Goal: Task Accomplishment & Management: Use online tool/utility

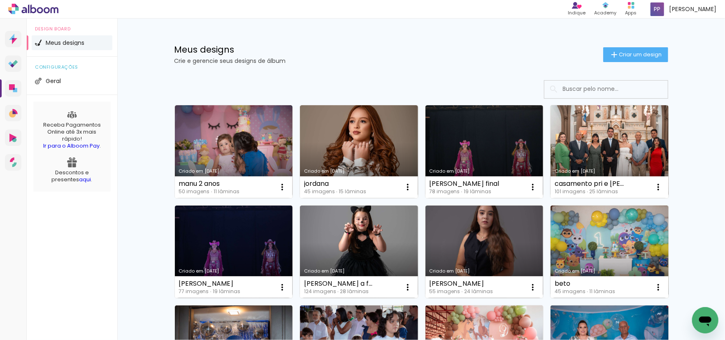
click at [475, 144] on link "Criado em [DATE]" at bounding box center [484, 151] width 118 height 93
click at [241, 137] on link "Criado em [DATE]" at bounding box center [234, 151] width 118 height 93
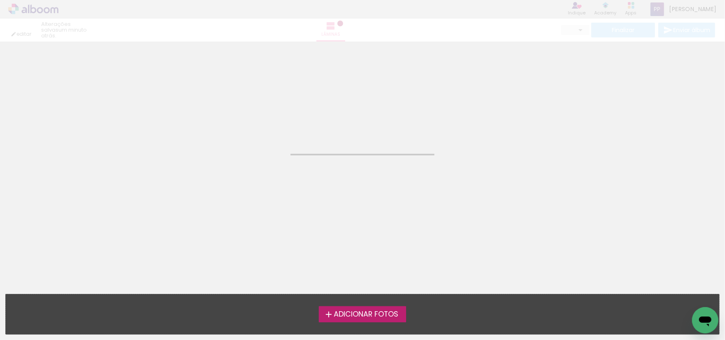
click at [244, 135] on neon-animated-pages "Confirmar Cancelar" at bounding box center [362, 191] width 725 height 299
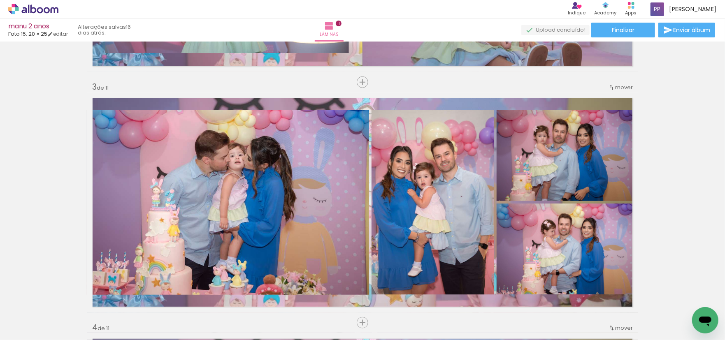
scroll to position [387, 0]
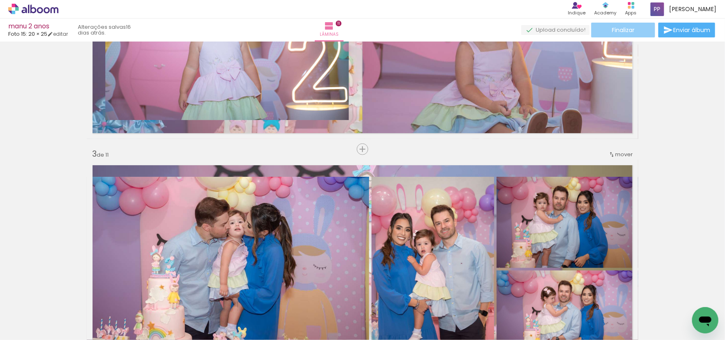
click at [621, 28] on span "Finalizar" at bounding box center [623, 30] width 23 height 6
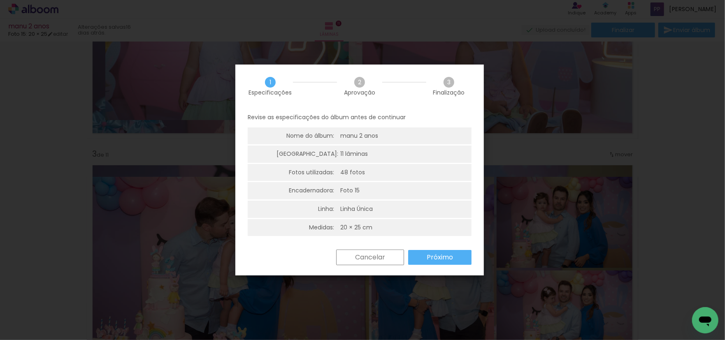
click at [0, 0] on slot "Próximo" at bounding box center [0, 0] width 0 height 0
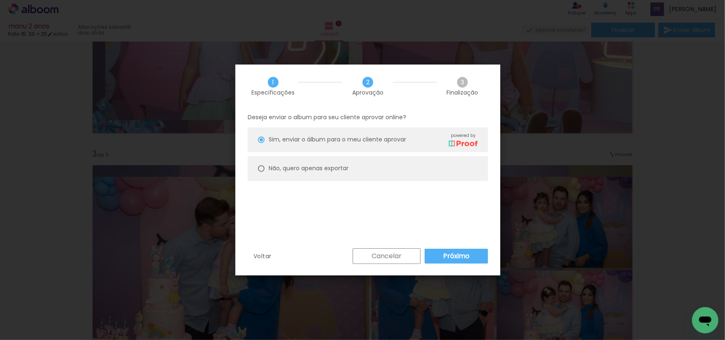
type paper-radio-button "on"
click at [262, 143] on div at bounding box center [261, 140] width 7 height 7
click at [0, 0] on slot "Próximo" at bounding box center [0, 0] width 0 height 0
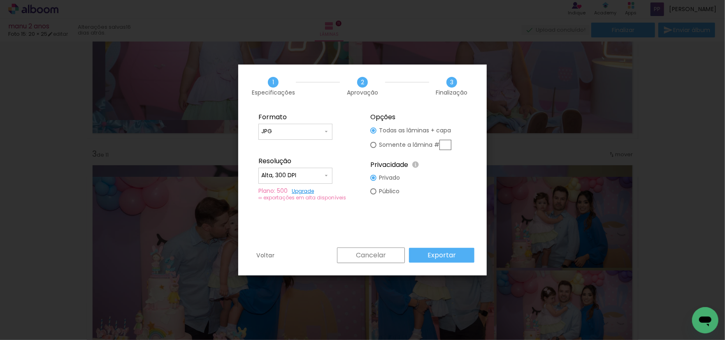
type input "Alta, 300 DPI"
click at [0, 0] on slot "Exportar" at bounding box center [0, 0] width 0 height 0
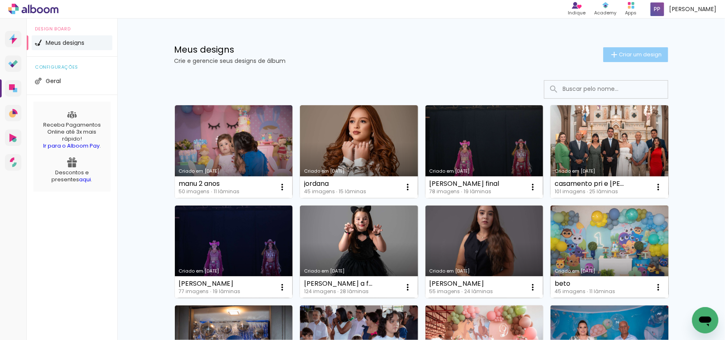
click at [635, 54] on span "Criar um design" at bounding box center [640, 54] width 43 height 5
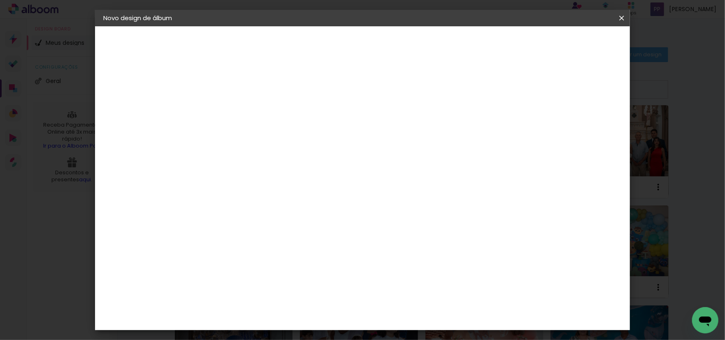
click at [238, 114] on input at bounding box center [238, 110] width 0 height 13
type input "dalton"
click at [0, 0] on slot "Avançar" at bounding box center [0, 0] width 0 height 0
click at [283, 155] on input at bounding box center [258, 156] width 83 height 10
type input "foto"
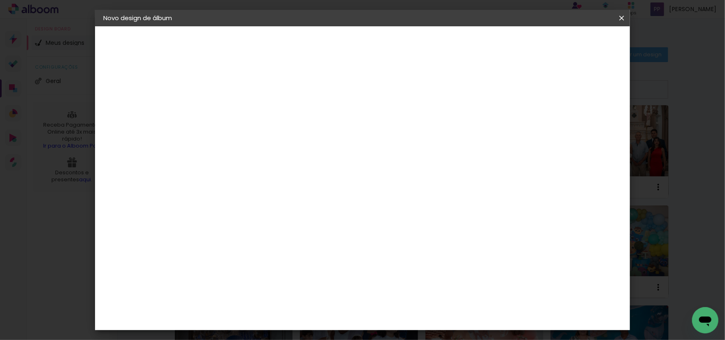
type paper-input "foto"
click at [247, 279] on div "Foto 15" at bounding box center [239, 285] width 15 height 13
click at [0, 0] on slot "Avançar" at bounding box center [0, 0] width 0 height 0
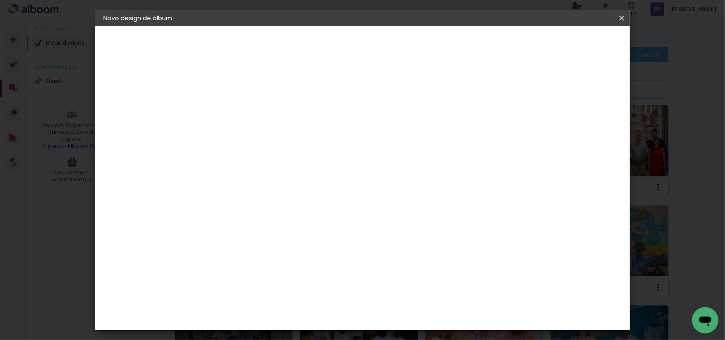
click at [0, 0] on slot "Avançar" at bounding box center [0, 0] width 0 height 0
type paper-checkbox "on"
click at [441, 88] on div at bounding box center [437, 88] width 7 height 7
click at [488, 44] on span "Iniciar design" at bounding box center [468, 44] width 37 height 6
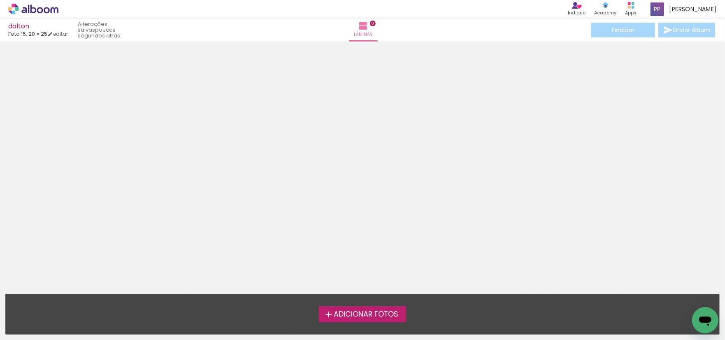
click at [362, 314] on span "Adicionar Fotos" at bounding box center [366, 314] width 65 height 7
click at [0, 0] on input "file" at bounding box center [0, 0] width 0 height 0
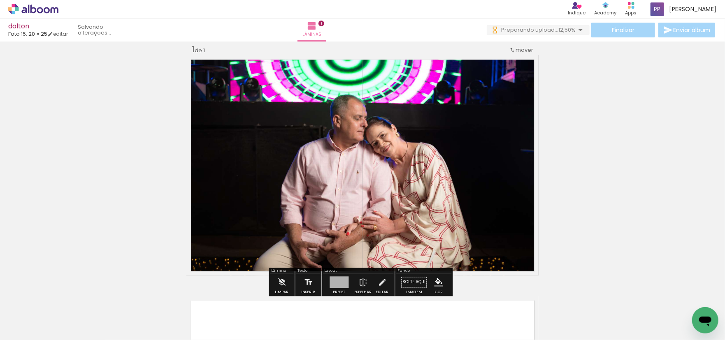
click at [428, 198] on div at bounding box center [362, 165] width 352 height 234
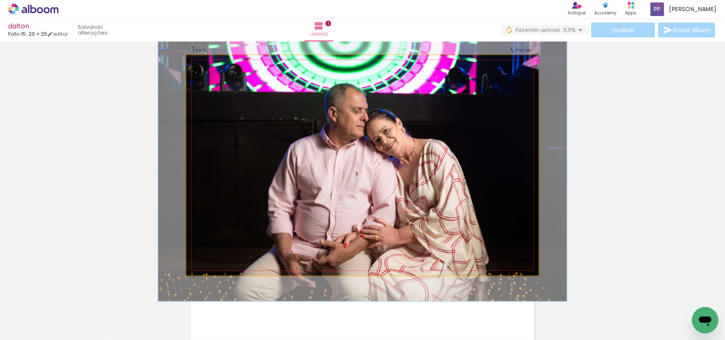
type paper-slider "113"
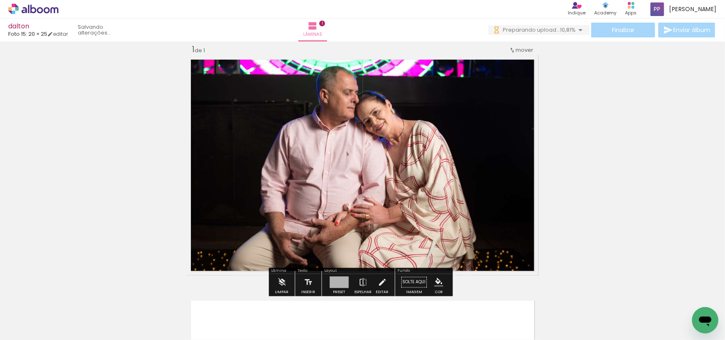
click at [626, 158] on div "Inserir lâmina 1 de 1" at bounding box center [362, 275] width 725 height 482
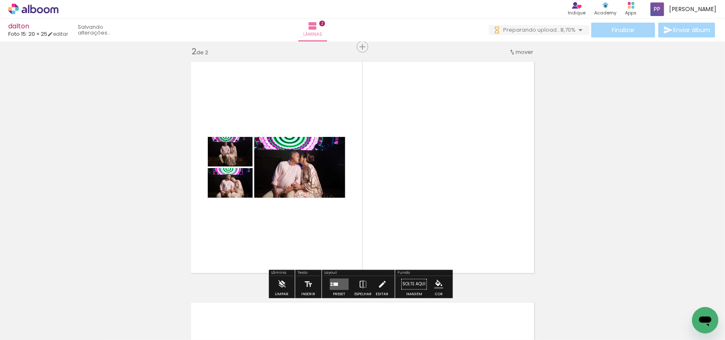
click at [0, 0] on div "Confirmar Cancelar" at bounding box center [0, 0] width 0 height 0
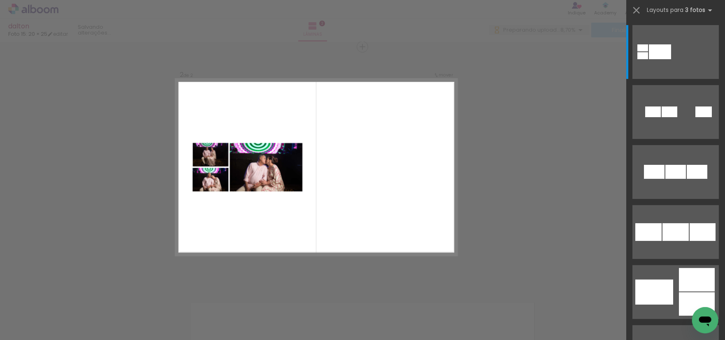
scroll to position [251, 0]
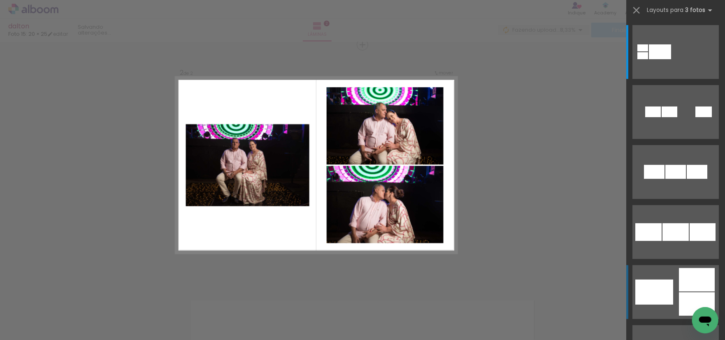
click at [672, 79] on quentale-layouter at bounding box center [675, 52] width 86 height 54
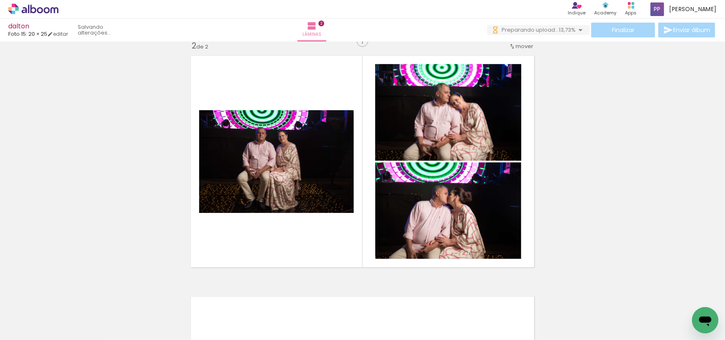
scroll to position [0, 0]
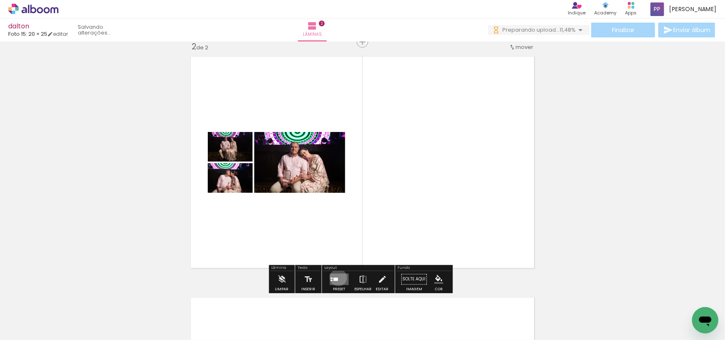
click at [0, 0] on div "Confirmar Cancelar" at bounding box center [0, 0] width 0 height 0
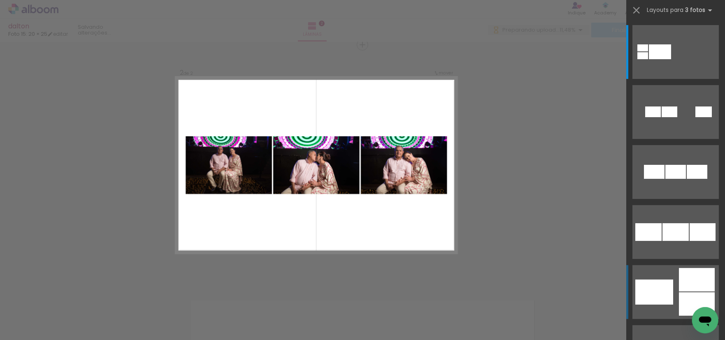
click at [648, 59] on div at bounding box center [642, 55] width 11 height 7
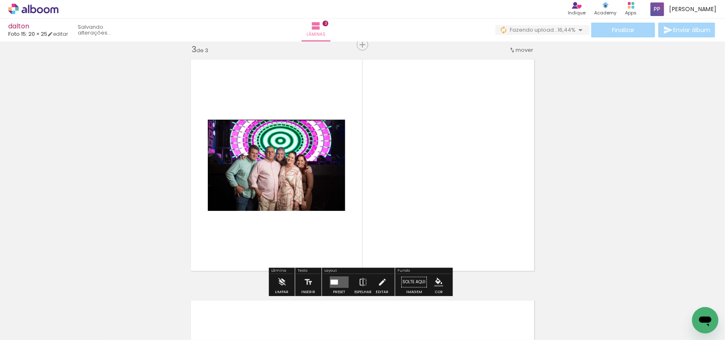
scroll to position [492, 0]
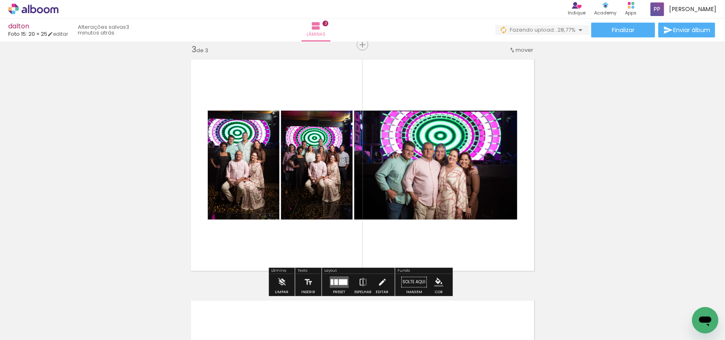
click at [0, 0] on div "Confirmar Cancelar" at bounding box center [0, 0] width 0 height 0
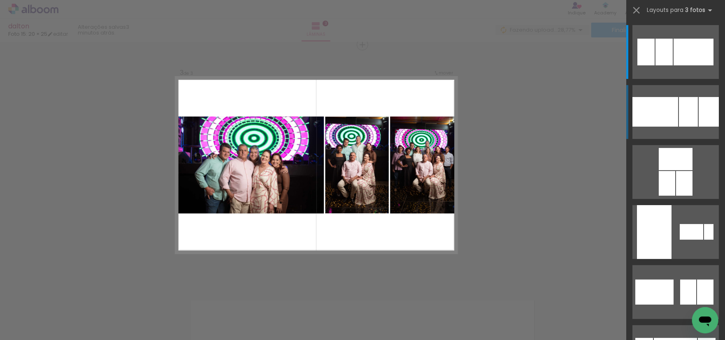
click at [663, 117] on div at bounding box center [655, 112] width 46 height 30
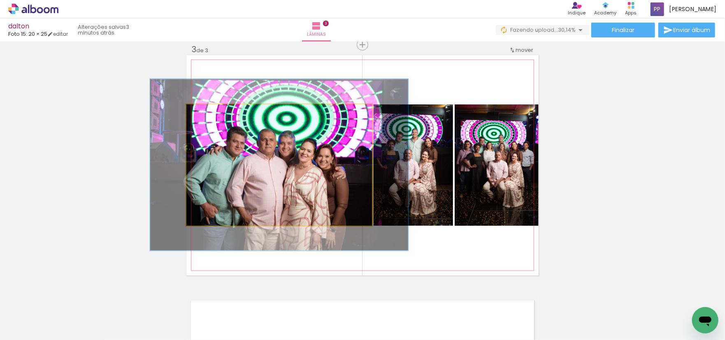
type paper-slider "139"
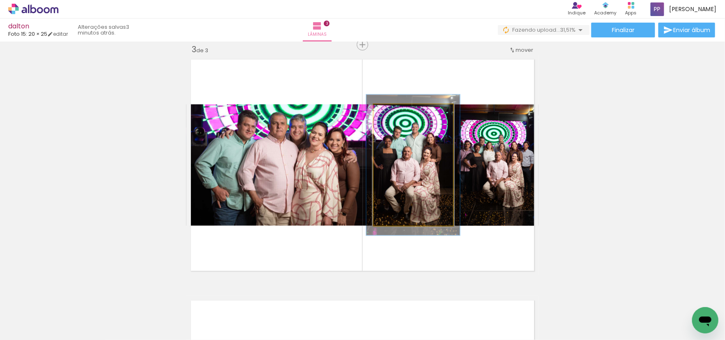
type paper-slider "115"
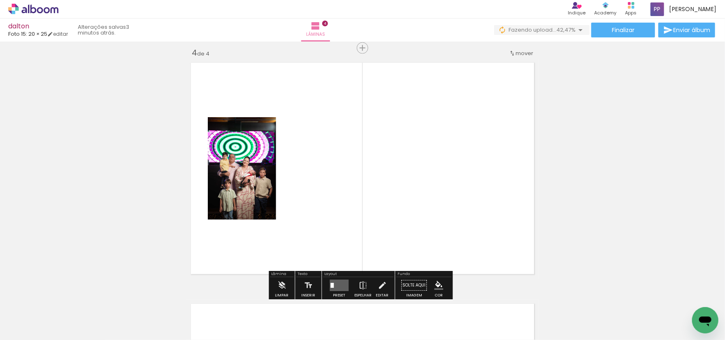
scroll to position [733, 0]
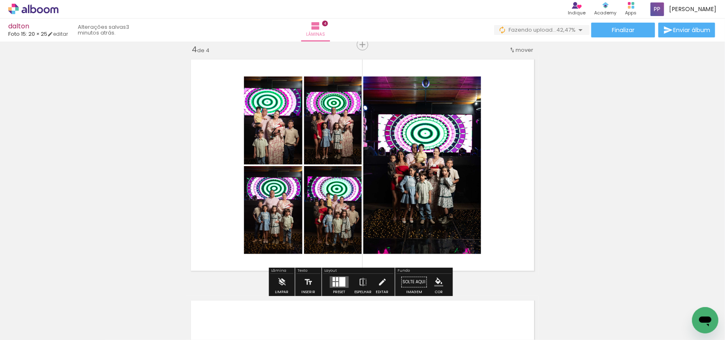
click at [0, 0] on div "Confirmar Cancelar" at bounding box center [0, 0] width 0 height 0
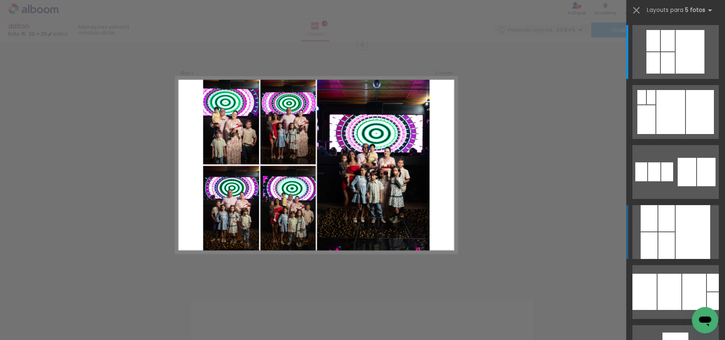
click at [675, 235] on div at bounding box center [692, 232] width 35 height 54
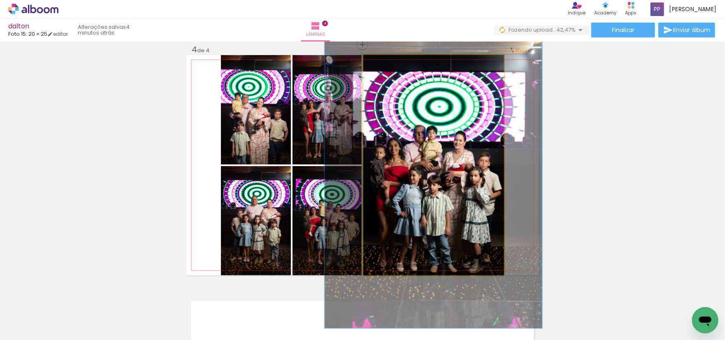
type paper-slider "148"
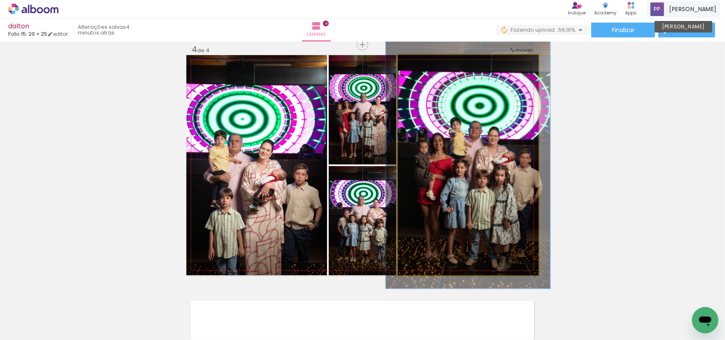
type paper-slider "112"
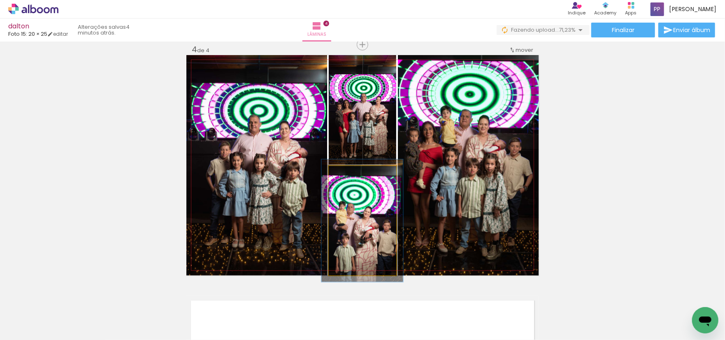
type paper-slider "112"
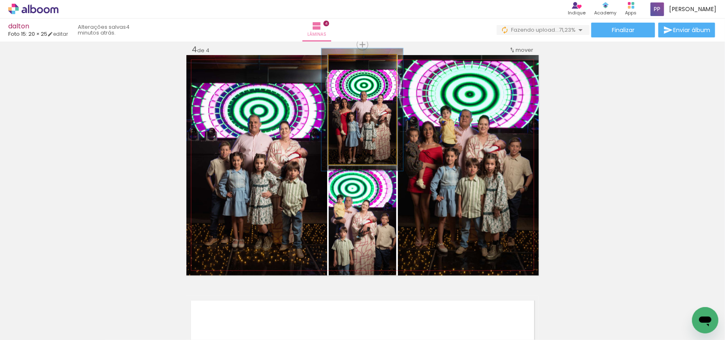
type paper-slider "112"
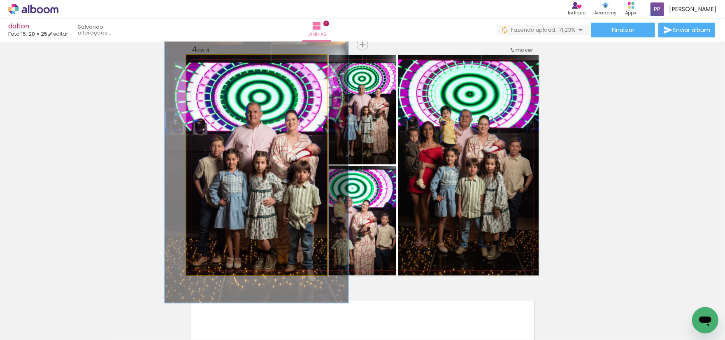
type paper-slider "124"
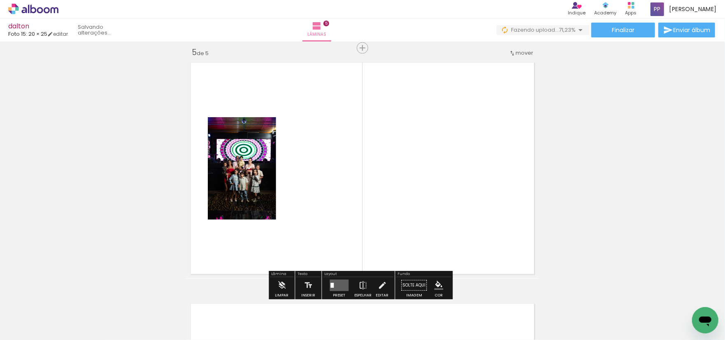
scroll to position [974, 0]
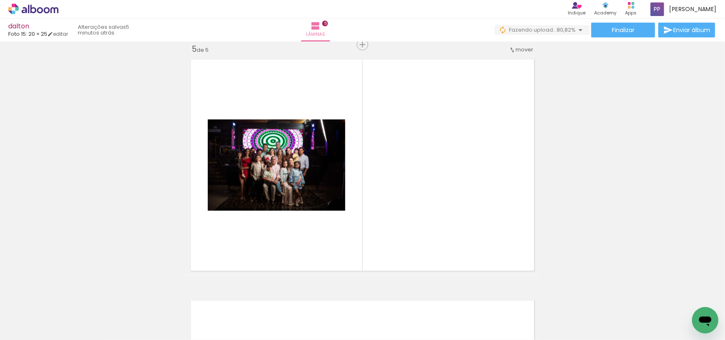
click at [575, 27] on iron-icon at bounding box center [580, 30] width 10 height 10
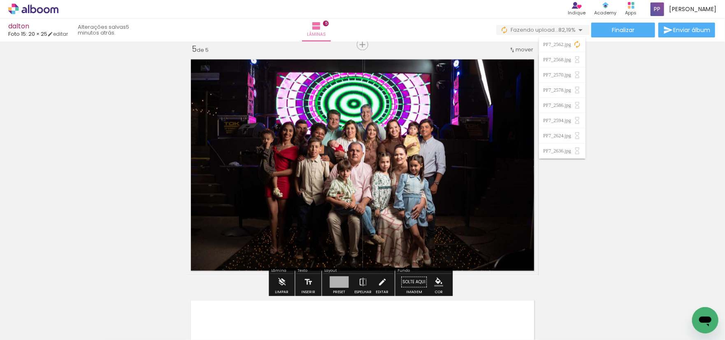
click at [261, 86] on div at bounding box center [362, 165] width 352 height 234
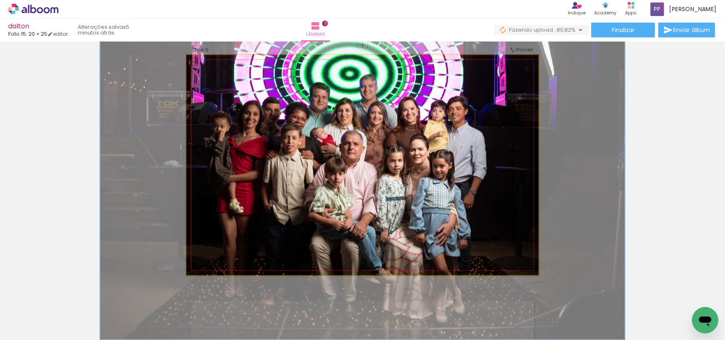
type paper-slider "149"
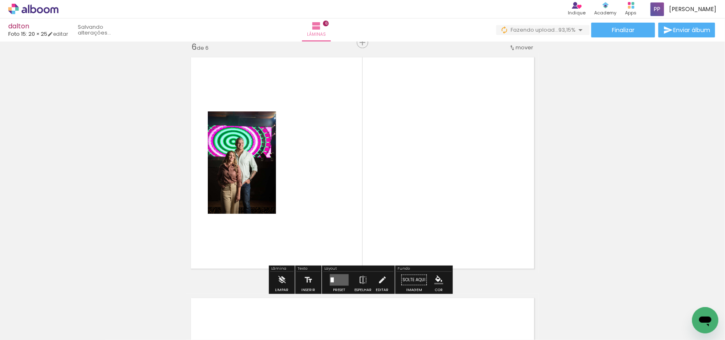
scroll to position [1215, 0]
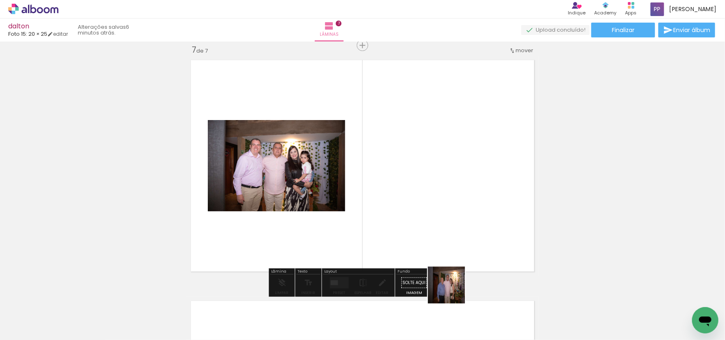
scroll to position [1457, 0]
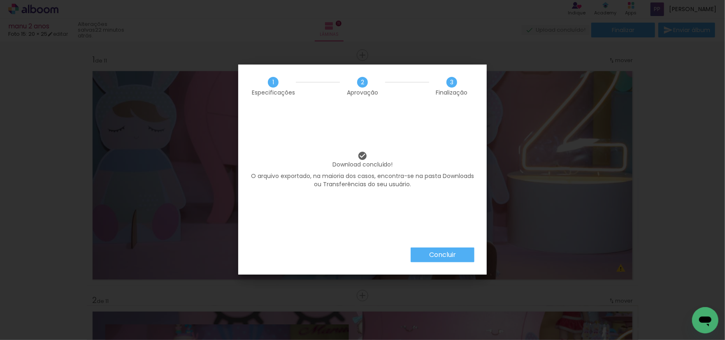
scroll to position [387, 0]
